Goal: Find specific page/section: Find specific page/section

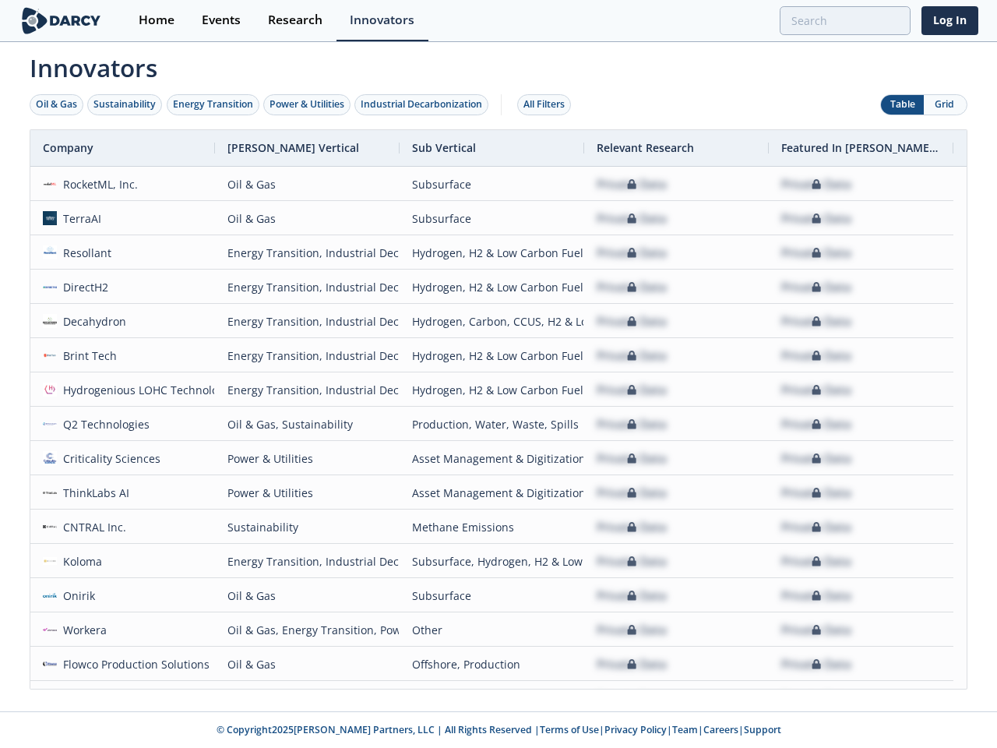
click at [57, 104] on div "Oil & Gas" at bounding box center [56, 104] width 41 height 14
click at [125, 104] on div "Sustainability" at bounding box center [124, 104] width 62 height 14
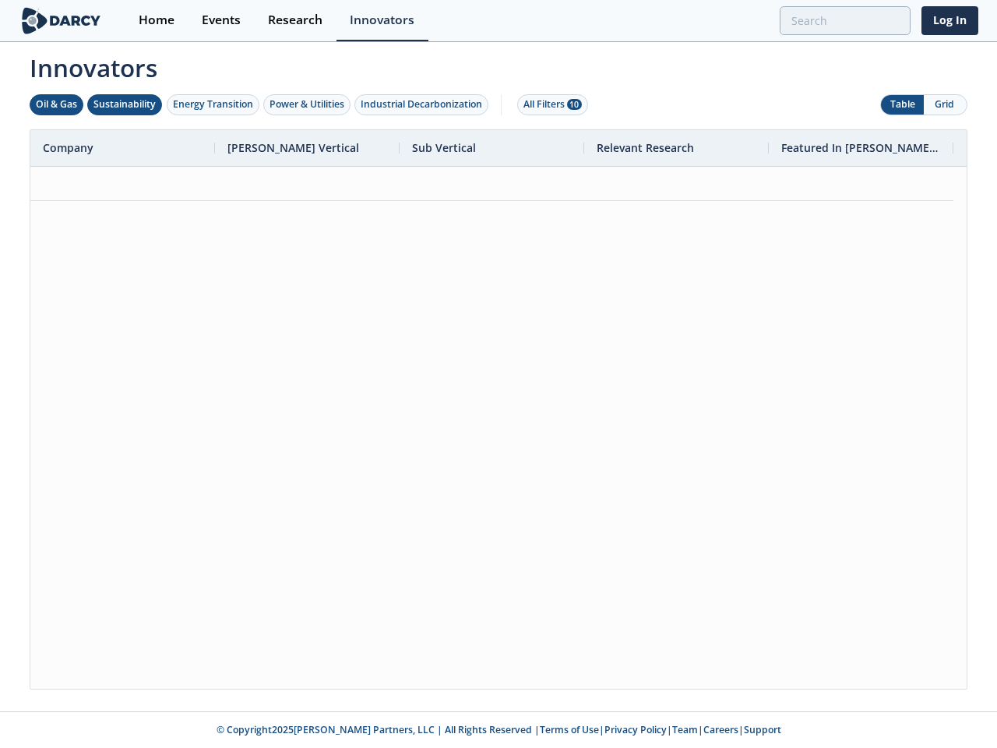
click at [213, 104] on div "Energy Transition" at bounding box center [213, 104] width 80 height 14
click at [309, 104] on div "Power & Utilities" at bounding box center [307, 104] width 75 height 14
